Goal: Information Seeking & Learning: Learn about a topic

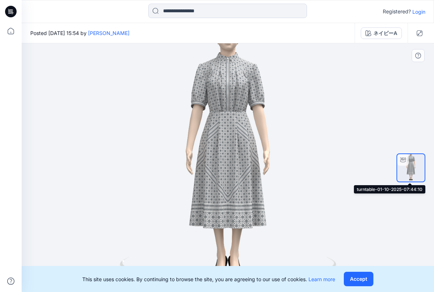
click at [413, 174] on img at bounding box center [410, 167] width 27 height 27
click at [413, 166] on img at bounding box center [410, 167] width 27 height 27
click at [408, 166] on img at bounding box center [410, 167] width 27 height 27
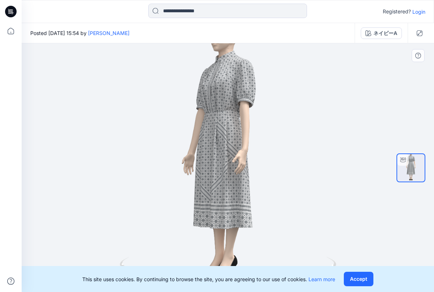
drag, startPoint x: 234, startPoint y: 218, endPoint x: 213, endPoint y: 216, distance: 20.6
click at [213, 216] on div at bounding box center [228, 167] width 412 height 249
click at [335, 264] on icon at bounding box center [229, 270] width 218 height 27
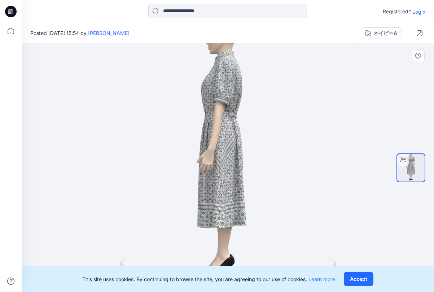
drag, startPoint x: 236, startPoint y: 229, endPoint x: 227, endPoint y: 219, distance: 13.5
click at [215, 229] on div at bounding box center [228, 167] width 412 height 249
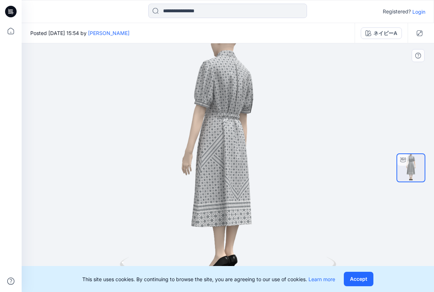
drag, startPoint x: 228, startPoint y: 218, endPoint x: 210, endPoint y: 216, distance: 18.8
click at [210, 216] on div at bounding box center [228, 167] width 412 height 249
drag, startPoint x: 239, startPoint y: 213, endPoint x: 217, endPoint y: 212, distance: 22.4
click at [217, 212] on div at bounding box center [228, 167] width 412 height 249
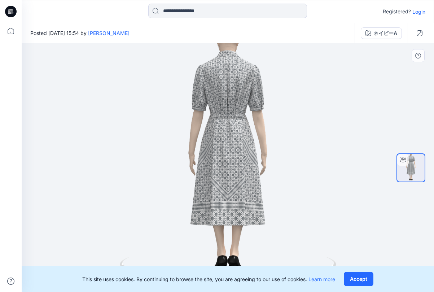
drag, startPoint x: 241, startPoint y: 212, endPoint x: 223, endPoint y: 212, distance: 18.4
click at [223, 212] on div at bounding box center [228, 167] width 412 height 249
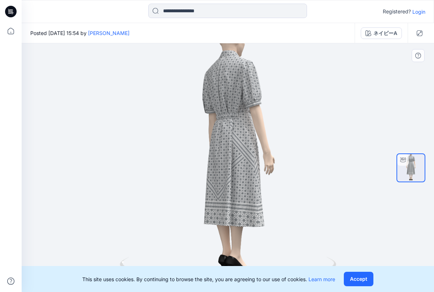
drag, startPoint x: 251, startPoint y: 216, endPoint x: 229, endPoint y: 217, distance: 22.8
click at [229, 217] on div at bounding box center [228, 167] width 412 height 249
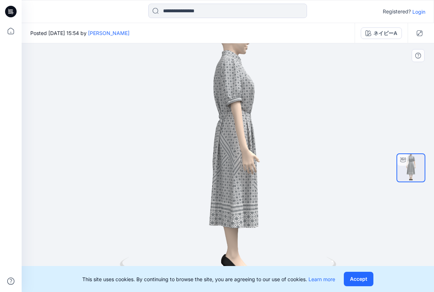
drag, startPoint x: 255, startPoint y: 200, endPoint x: 226, endPoint y: 203, distance: 28.6
click at [226, 203] on div at bounding box center [228, 167] width 412 height 249
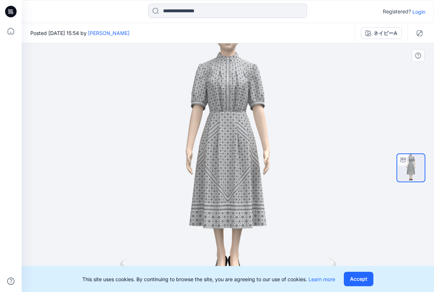
drag, startPoint x: 268, startPoint y: 201, endPoint x: 239, endPoint y: 201, distance: 29.2
click at [239, 201] on div at bounding box center [228, 167] width 412 height 249
click at [356, 163] on div at bounding box center [228, 167] width 412 height 249
click at [384, 133] on div at bounding box center [228, 167] width 412 height 249
click at [223, 174] on div at bounding box center [228, 167] width 412 height 249
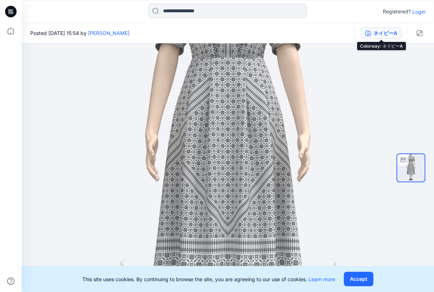
click at [372, 33] on button "ネイビーA" at bounding box center [381, 33] width 41 height 12
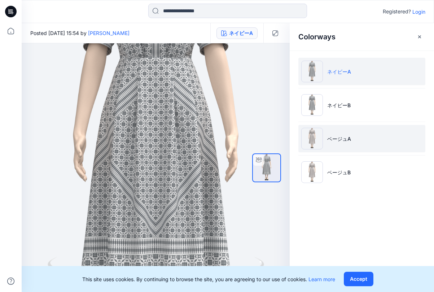
click at [312, 139] on img at bounding box center [312, 139] width 22 height 22
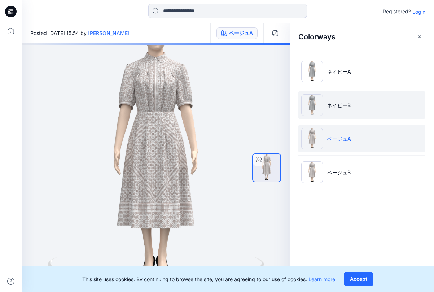
click at [316, 106] on img at bounding box center [312, 105] width 22 height 22
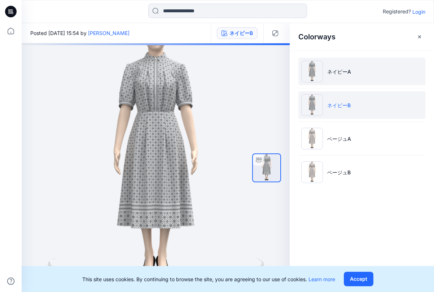
click at [313, 74] on img at bounding box center [312, 72] width 22 height 22
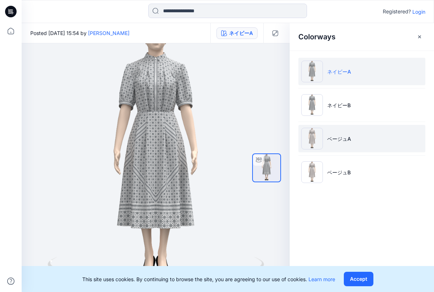
click at [314, 141] on img at bounding box center [312, 139] width 22 height 22
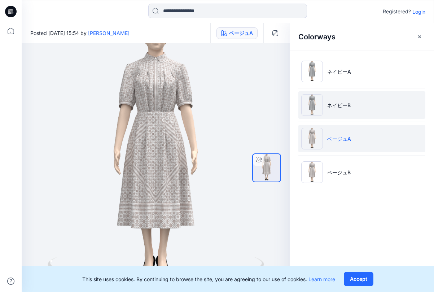
click at [316, 105] on img at bounding box center [312, 105] width 22 height 22
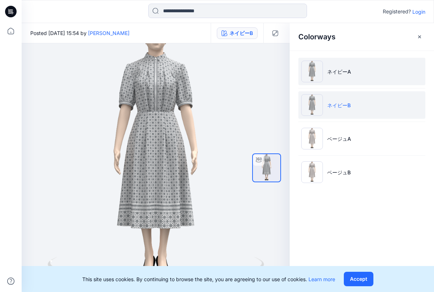
click at [314, 71] on img at bounding box center [312, 72] width 22 height 22
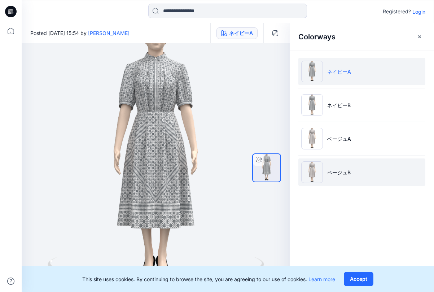
click at [312, 170] on img at bounding box center [312, 172] width 22 height 22
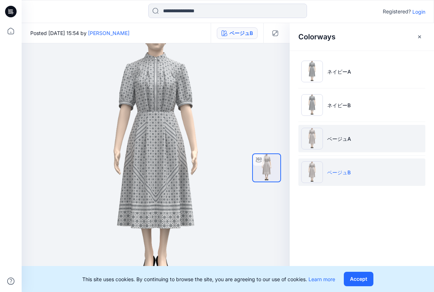
click at [311, 141] on img at bounding box center [312, 139] width 22 height 22
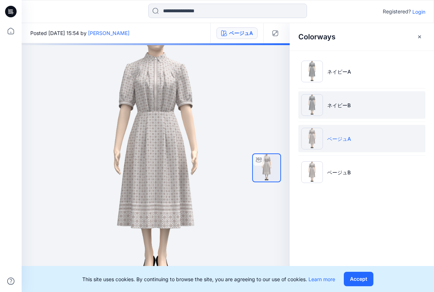
click at [315, 108] on img at bounding box center [312, 105] width 22 height 22
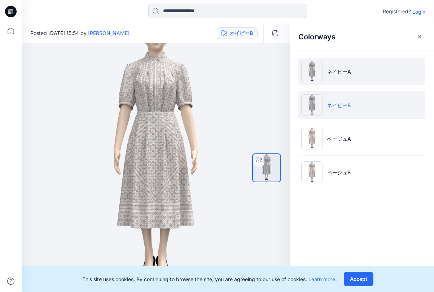
click at [313, 75] on img at bounding box center [312, 72] width 22 height 22
